Goal: Information Seeking & Learning: Learn about a topic

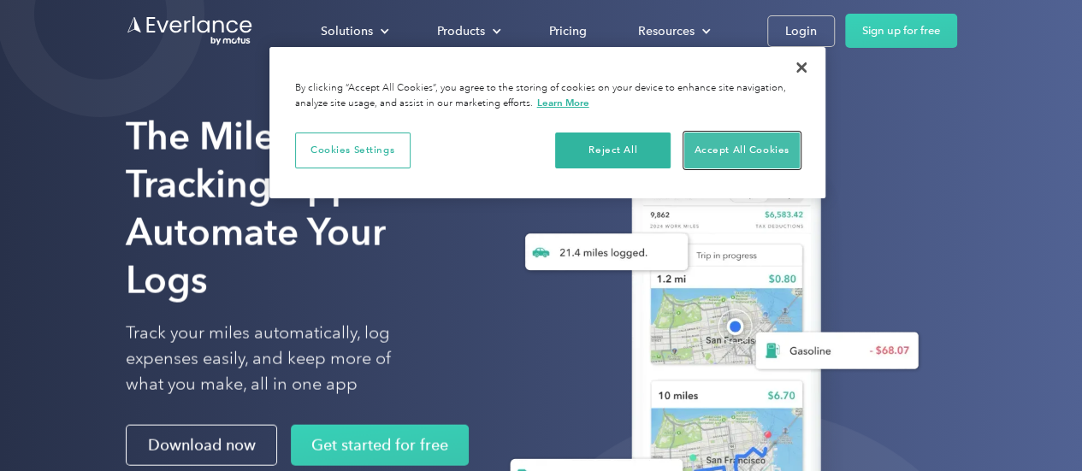
click at [731, 146] on button "Accept All Cookies" at bounding box center [743, 151] width 116 height 36
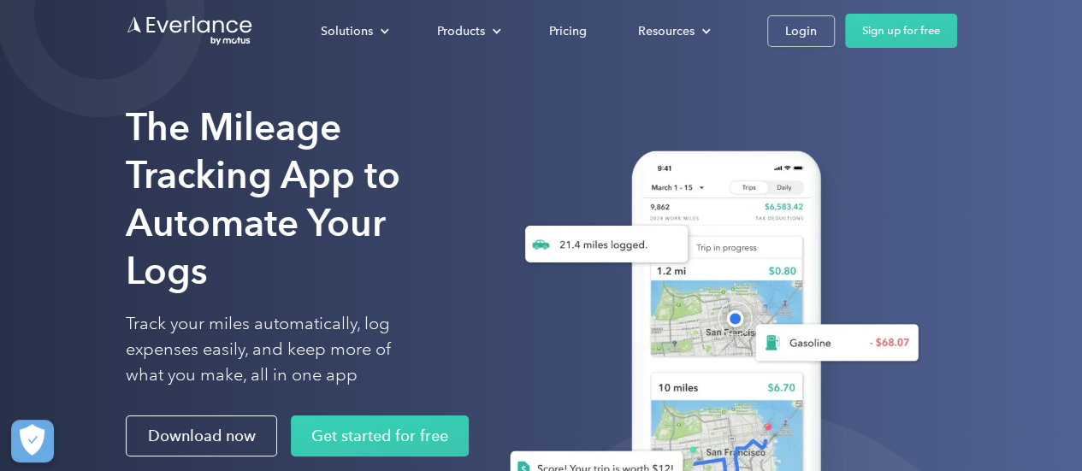
click at [989, 138] on div "The Mileage Tracking App to Automate Your Logs Track your miles automatically, …" at bounding box center [541, 342] width 1082 height 685
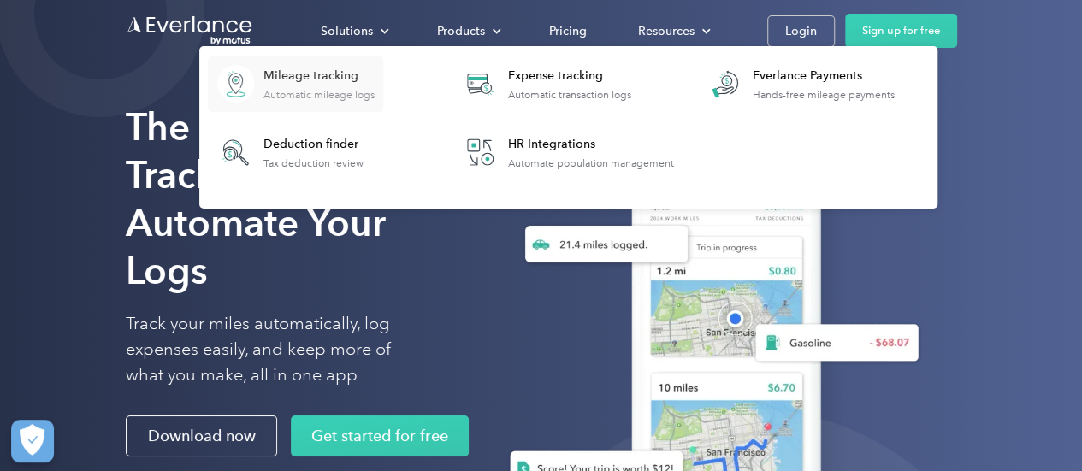
click at [291, 89] on div "Automatic mileage logs" at bounding box center [319, 95] width 111 height 12
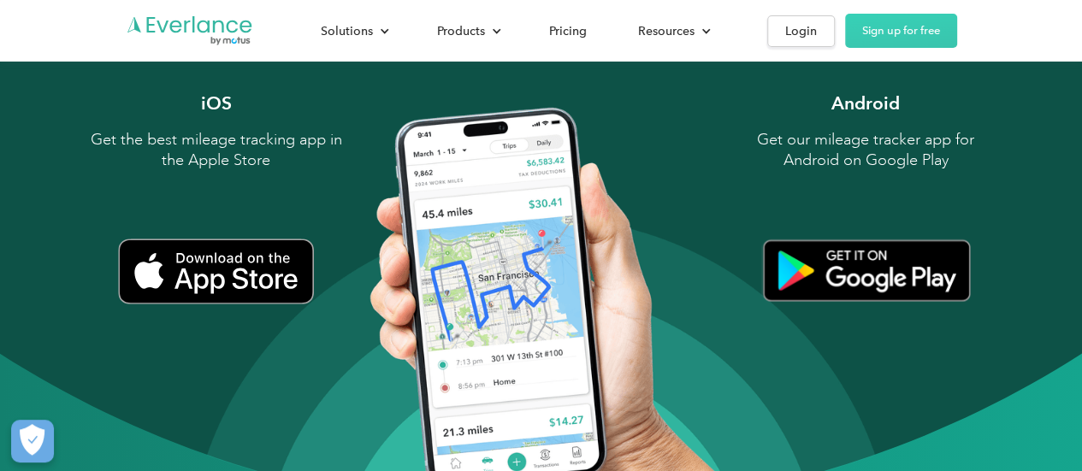
scroll to position [1711, 0]
